Goal: Consume media (video, audio)

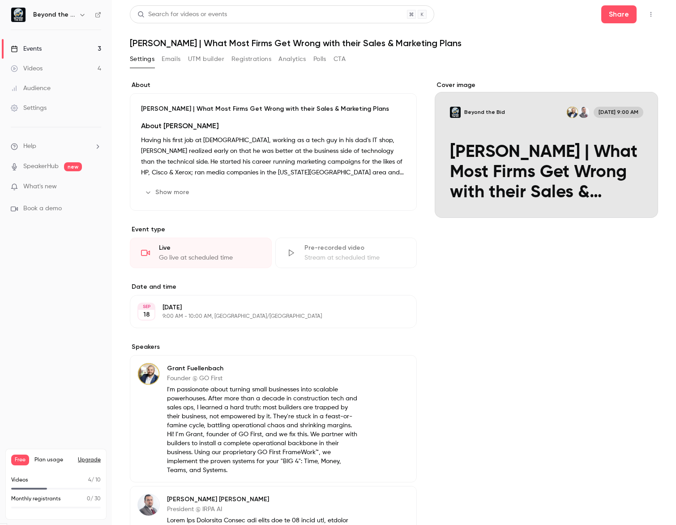
click at [44, 49] on link "Events 3" at bounding box center [56, 49] width 112 height 20
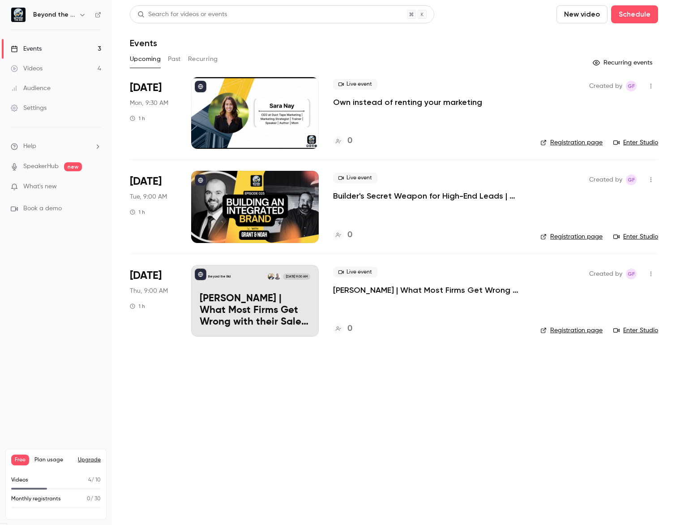
click at [37, 72] on div "Videos" at bounding box center [27, 68] width 32 height 9
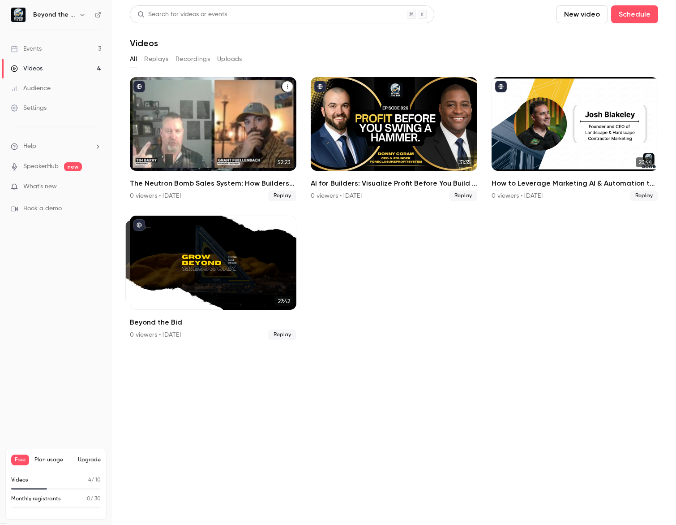
click at [254, 130] on div "The Neutron Bomb Sales System: How Builders Can Win High-Margin Projects by Bui…" at bounding box center [213, 124] width 167 height 94
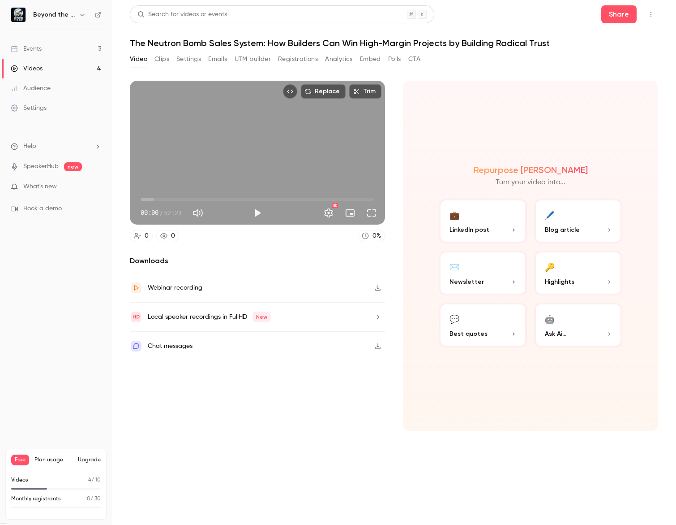
click at [166, 55] on button "Clips" at bounding box center [162, 59] width 15 height 14
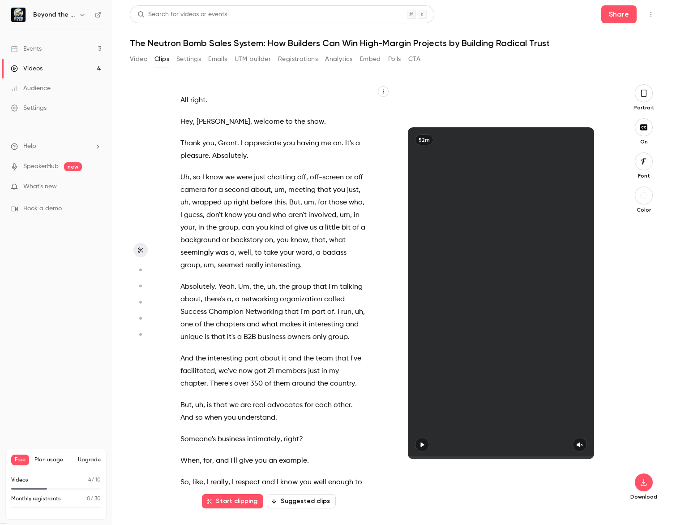
click at [303, 502] on button "Suggested clips" at bounding box center [301, 501] width 69 height 14
click at [314, 505] on button "Suggested clips" at bounding box center [301, 501] width 69 height 14
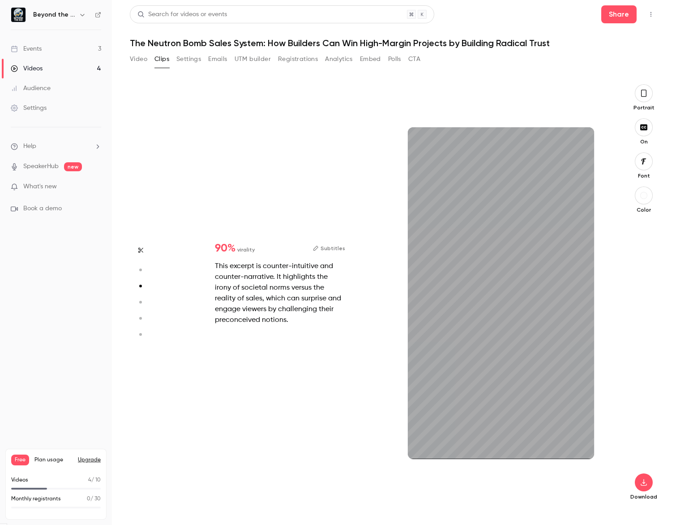
type input "*"
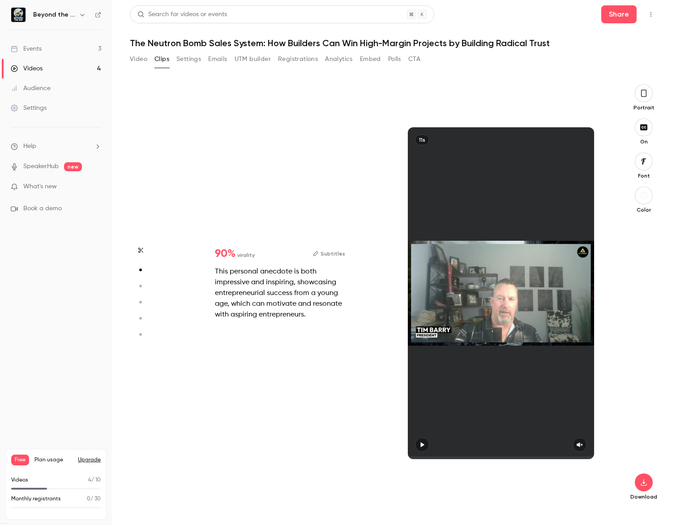
scroll to position [424, 0]
click at [287, 309] on div "This personal anecdote is both impressive and inspiring, showcasing entrepreneu…" at bounding box center [280, 293] width 130 height 54
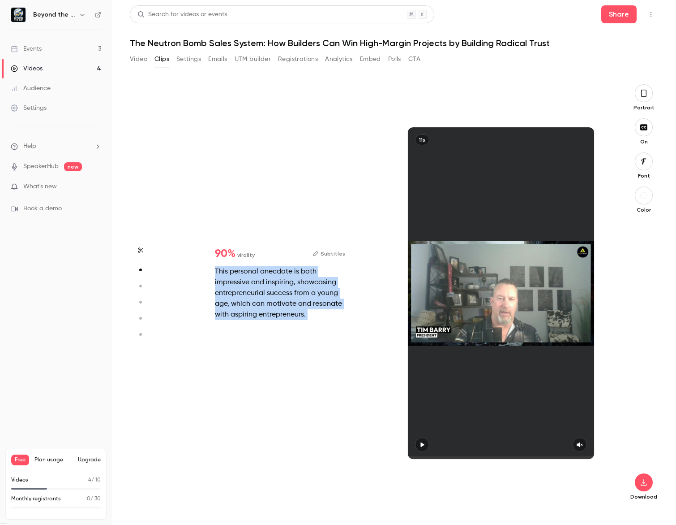
click at [287, 309] on div "This personal anecdote is both impressive and inspiring, showcasing entrepreneu…" at bounding box center [280, 293] width 130 height 54
click at [312, 318] on div "This personal anecdote is both impressive and inspiring, showcasing entrepreneu…" at bounding box center [280, 293] width 130 height 54
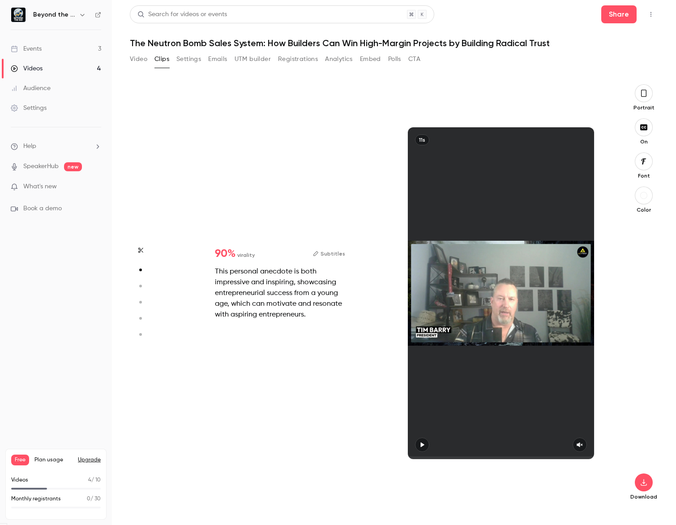
click at [312, 318] on div "This personal anecdote is both impressive and inspiring, showcasing entrepreneu…" at bounding box center [280, 293] width 130 height 54
drag, startPoint x: 298, startPoint y: 282, endPoint x: 324, endPoint y: 304, distance: 33.4
click at [320, 300] on div "This personal anecdote is both impressive and inspiring, showcasing entrepreneu…" at bounding box center [280, 293] width 130 height 54
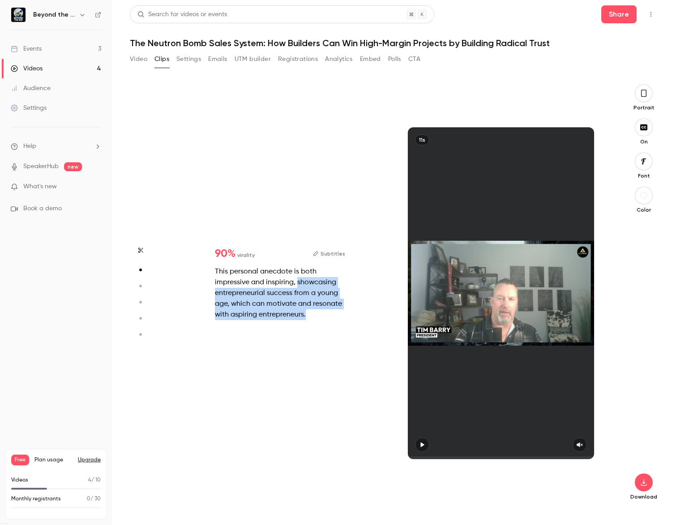
drag, startPoint x: 316, startPoint y: 319, endPoint x: 297, endPoint y: 280, distance: 42.9
click at [297, 280] on div "This personal anecdote is both impressive and inspiring, showcasing entrepreneu…" at bounding box center [280, 293] width 130 height 54
copy div "showcasing entrepreneurial success from a young age, which can motivate and res…"
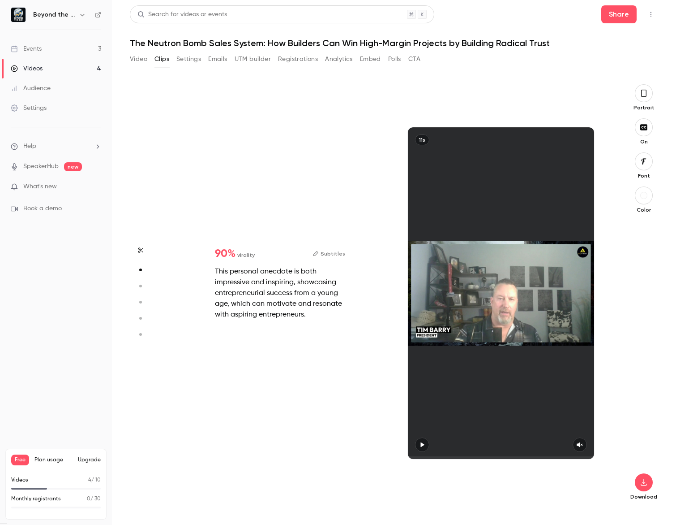
click at [255, 267] on div "This personal anecdote is both impressive and inspiring, showcasing entrepreneu…" at bounding box center [280, 293] width 130 height 54
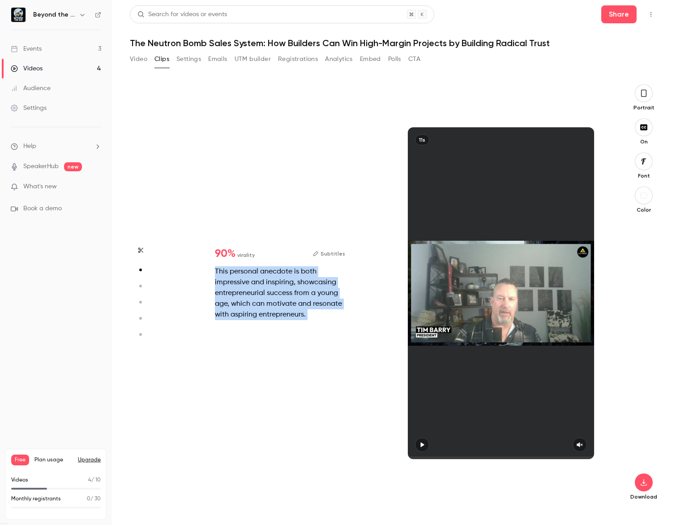
click at [255, 267] on div "This personal anecdote is both impressive and inspiring, showcasing entrepreneu…" at bounding box center [280, 293] width 130 height 54
copy div "This personal anecdote is both impressive and inspiring, showcasing entrepreneu…"
click at [147, 57] on button "Video" at bounding box center [138, 59] width 17 height 14
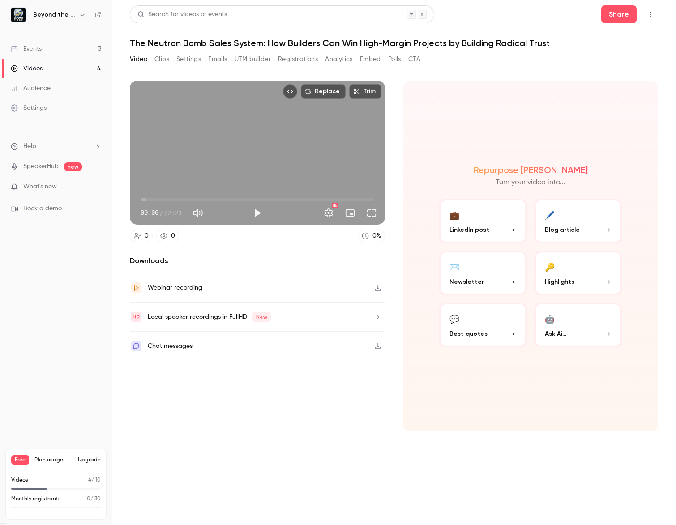
click at [164, 63] on button "Clips" at bounding box center [162, 59] width 15 height 14
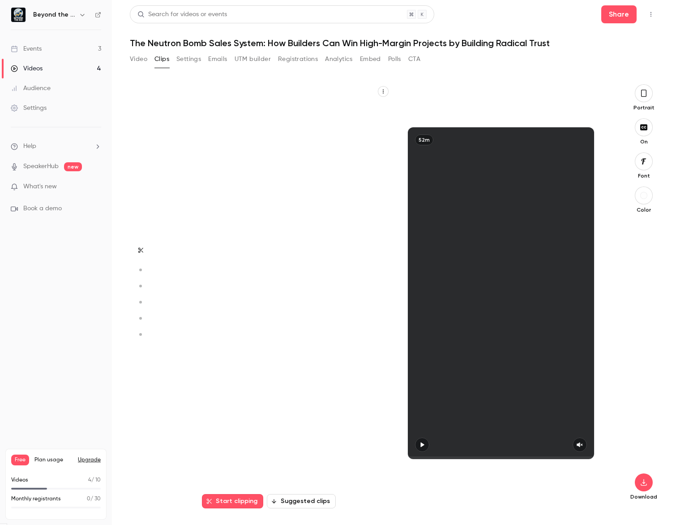
click at [385, 92] on icon "button" at bounding box center [383, 91] width 5 height 5
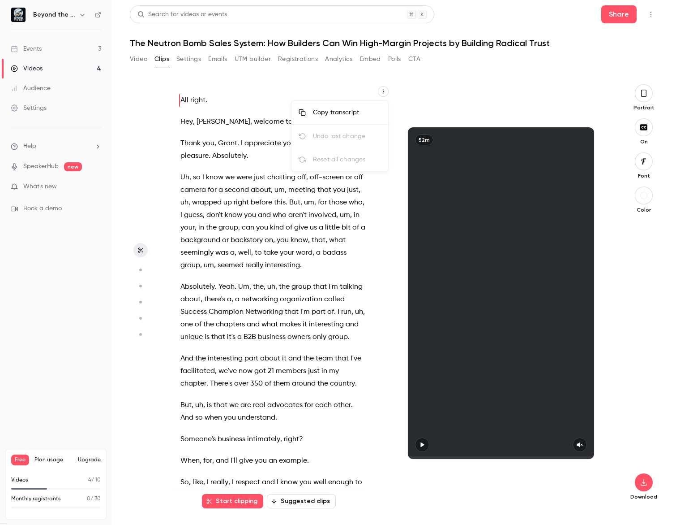
click at [345, 114] on div "Copy transcript" at bounding box center [347, 112] width 68 height 9
